Goal: Find specific page/section: Find specific page/section

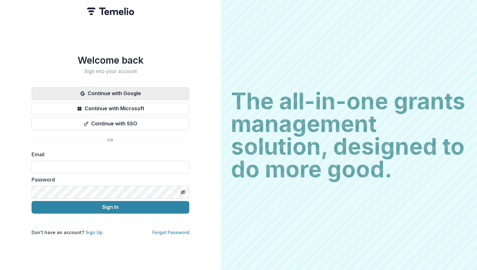
click at [159, 87] on button "Continue with Google" at bounding box center [111, 93] width 158 height 13
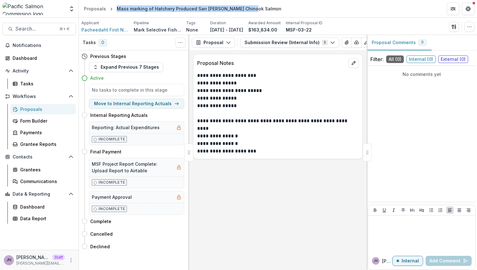
drag, startPoint x: 253, startPoint y: 10, endPoint x: 115, endPoint y: 5, distance: 138.3
click at [115, 5] on header "Proposals Mass marking of Hatchery Produced San [PERSON_NAME] Chinook Salmon" at bounding box center [278, 8] width 398 height 17
copy div "Mass marking of Hatchery Produced San [PERSON_NAME] Chinook Salmon"
